Goal: Task Accomplishment & Management: Manage account settings

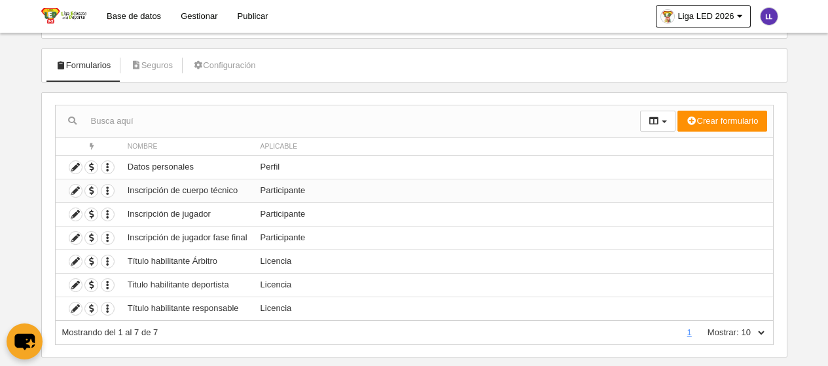
scroll to position [85, 0]
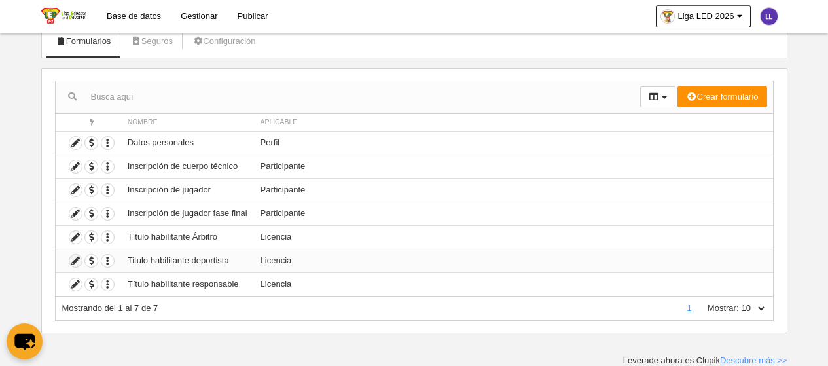
click at [76, 261] on icon at bounding box center [75, 261] width 12 height 12
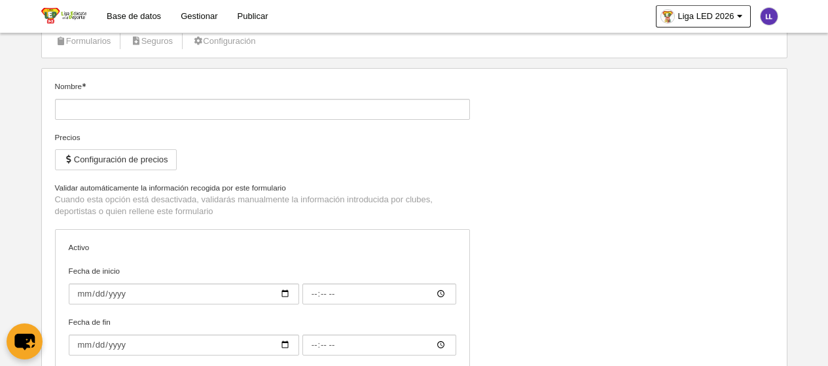
type input "Titulo habilitante deportista"
checkbox input "true"
type input "[DATE]"
type input "00:00"
type input "[DATE]"
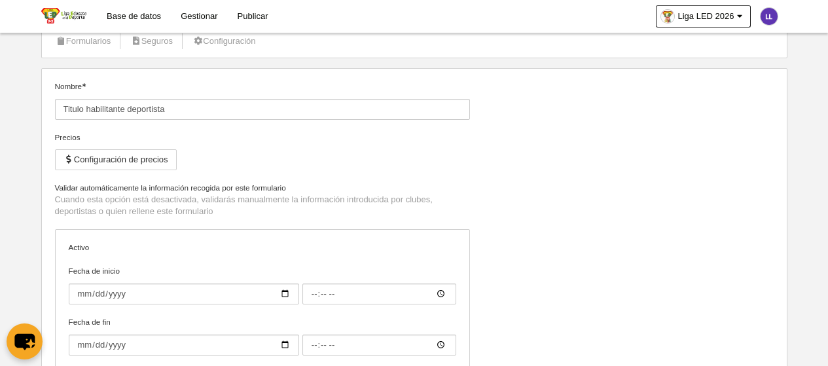
type input "00:00"
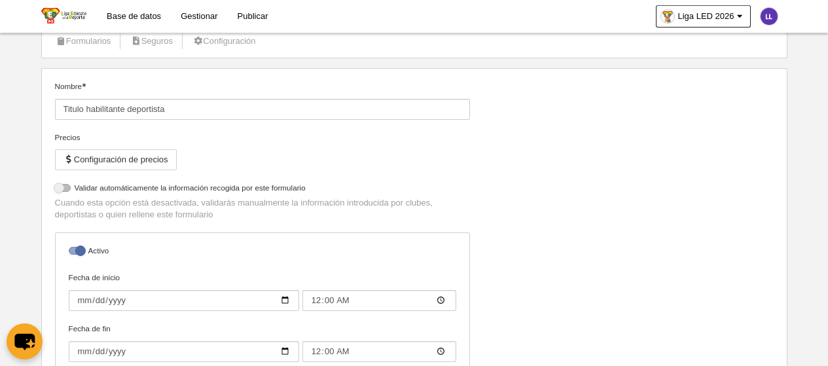
select select "selected"
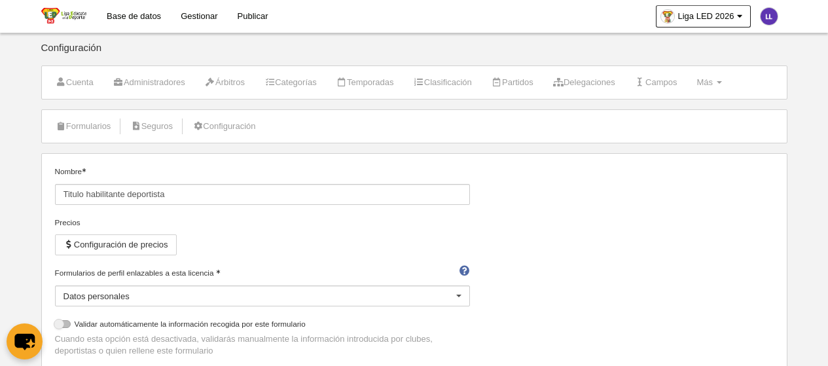
click at [142, 20] on link "Base de datos" at bounding box center [134, 16] width 74 height 33
